Goal: Information Seeking & Learning: Learn about a topic

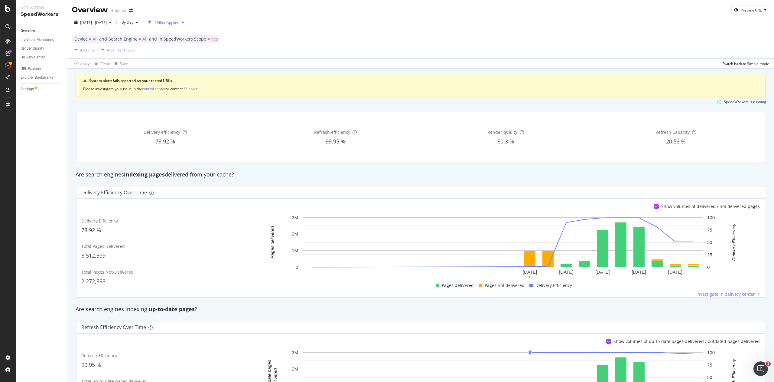
click at [726, 41] on div "Device = All and Search Engine = All and In SpeedWorkers Scope = Yes Add Filter…" at bounding box center [420, 44] width 697 height 28
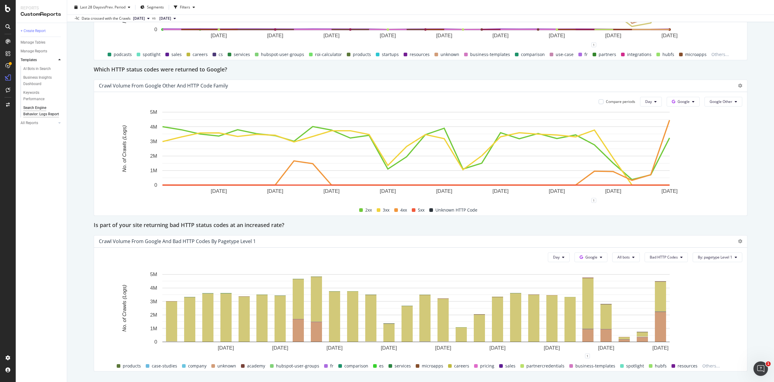
scroll to position [712, 0]
